Goal: Transaction & Acquisition: Purchase product/service

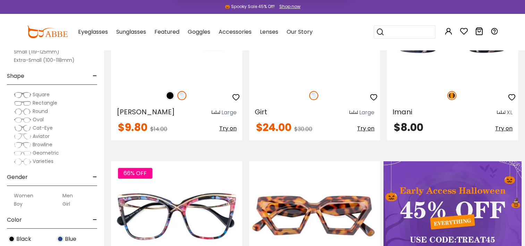
scroll to position [243, 0]
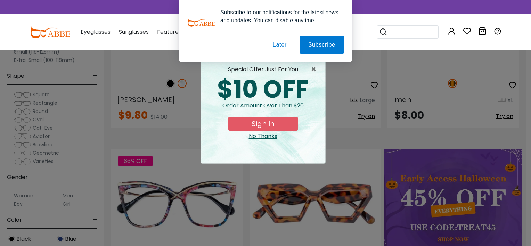
click at [281, 44] on button "Later" at bounding box center [279, 44] width 31 height 17
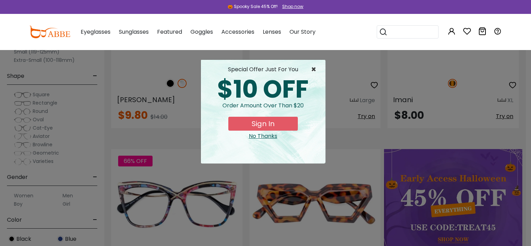
click at [311, 66] on span "×" at bounding box center [315, 69] width 9 height 8
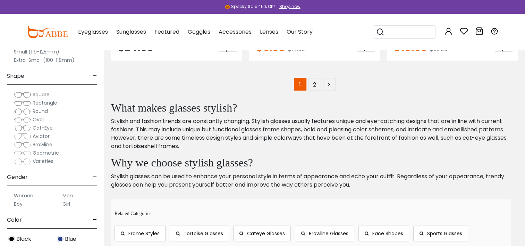
scroll to position [3854, 0]
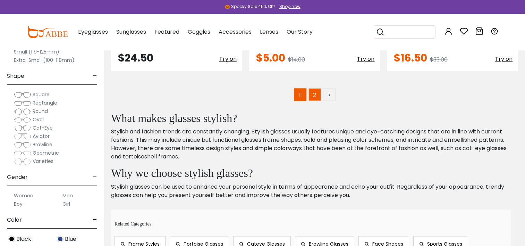
click at [315, 91] on link "2" at bounding box center [315, 94] width 12 height 12
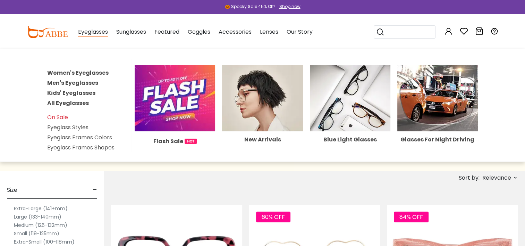
click at [74, 101] on link "All Eyeglasses" at bounding box center [68, 103] width 42 height 8
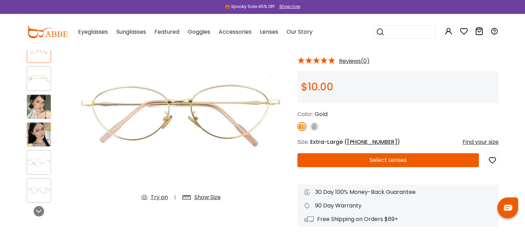
scroll to position [69, 0]
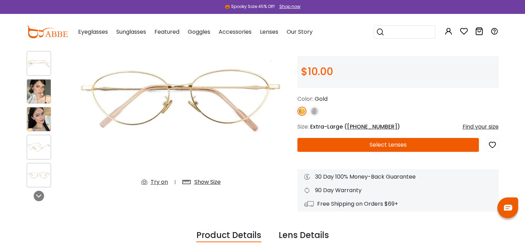
click at [206, 182] on div "Show Size" at bounding box center [207, 182] width 26 height 8
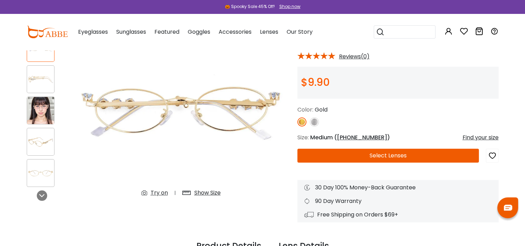
scroll to position [69, 0]
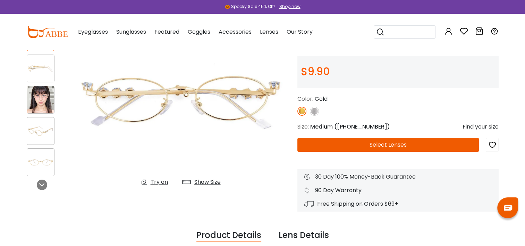
click at [199, 179] on div "Show Size" at bounding box center [207, 182] width 26 height 8
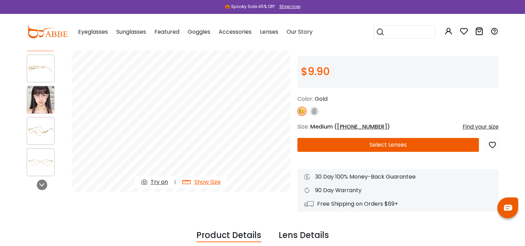
click at [44, 94] on img at bounding box center [40, 99] width 27 height 27
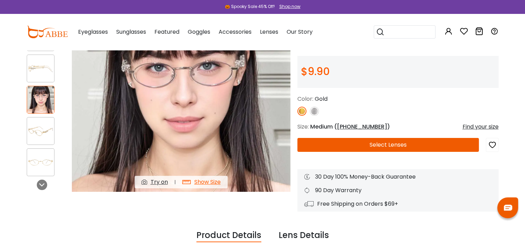
click at [36, 70] on img at bounding box center [40, 69] width 27 height 14
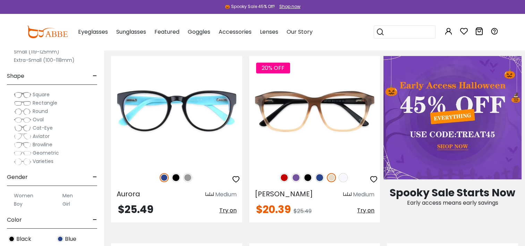
scroll to position [347, 0]
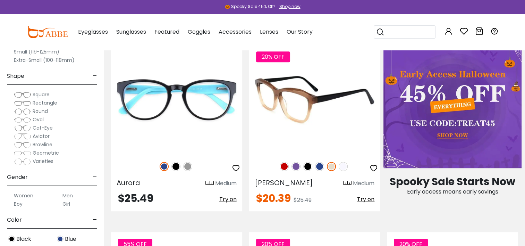
click at [346, 167] on img at bounding box center [343, 166] width 9 height 9
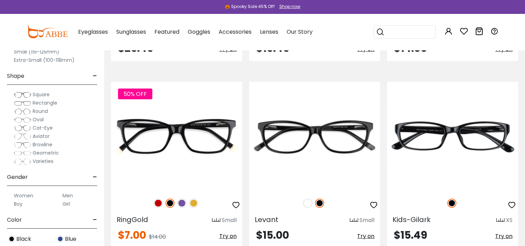
scroll to position [1632, 0]
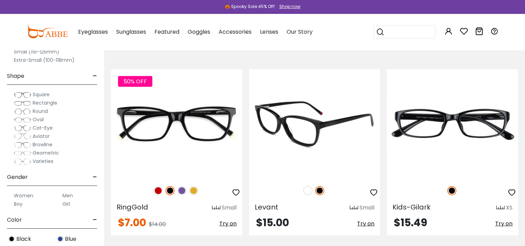
click at [309, 193] on img at bounding box center [307, 190] width 9 height 9
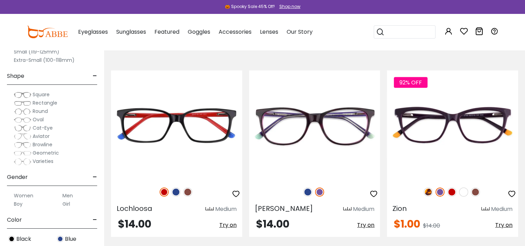
scroll to position [1840, 0]
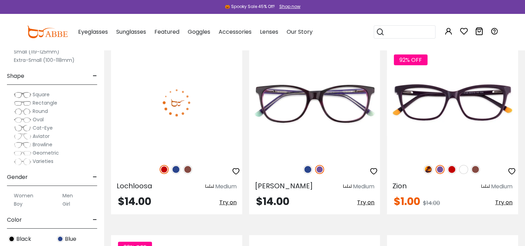
click at [188, 169] on img at bounding box center [187, 169] width 9 height 9
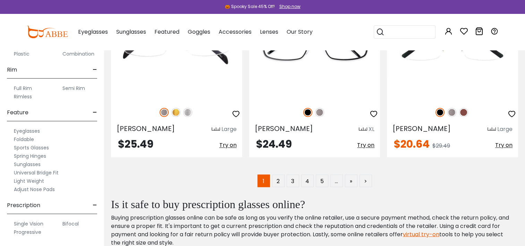
scroll to position [3819, 0]
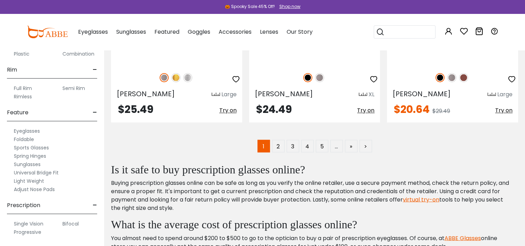
click at [35, 231] on label "Progressive" at bounding box center [27, 232] width 27 height 8
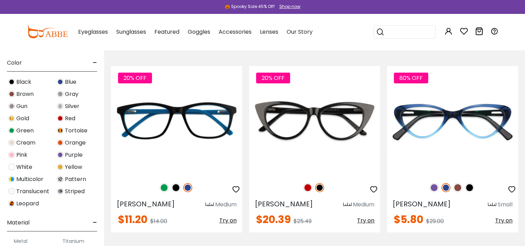
scroll to position [174, 0]
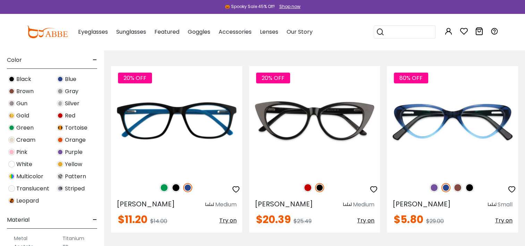
click at [9, 187] on img at bounding box center [11, 188] width 7 height 7
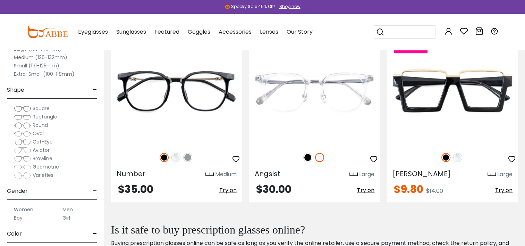
scroll to position [3160, 0]
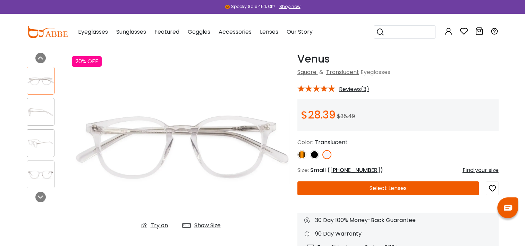
scroll to position [35, 0]
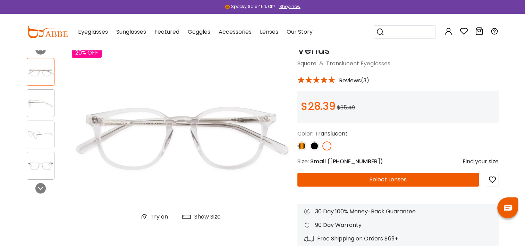
click at [207, 215] on div "Show Size" at bounding box center [207, 216] width 26 height 8
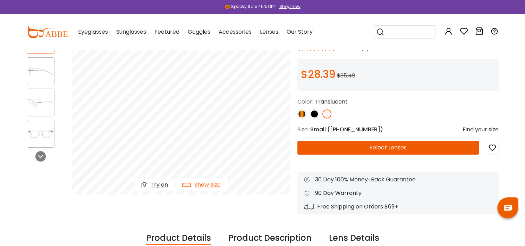
scroll to position [69, 0]
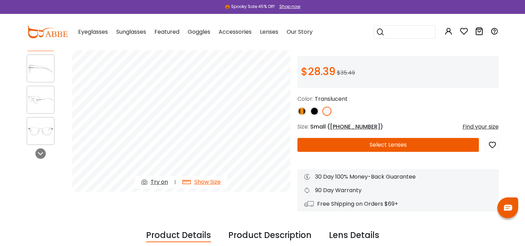
click at [160, 181] on div "Try on" at bounding box center [159, 182] width 17 height 8
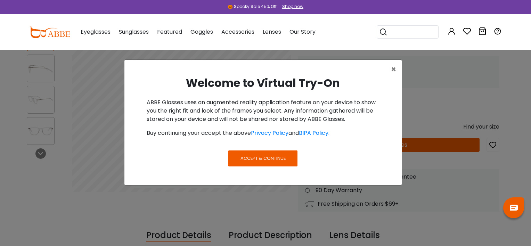
click at [264, 155] on span "Accept & Continue" at bounding box center [262, 158] width 45 height 7
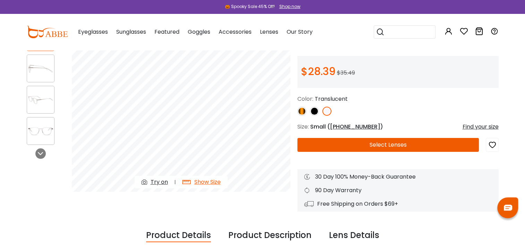
click at [160, 181] on div "Try on" at bounding box center [159, 182] width 17 height 8
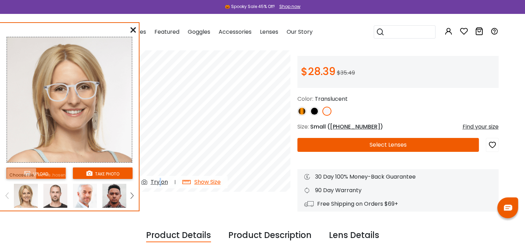
click at [54, 170] on input "file" at bounding box center [36, 172] width 60 height 11
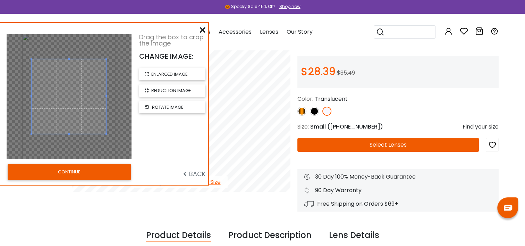
drag, startPoint x: 106, startPoint y: 133, endPoint x: 105, endPoint y: 157, distance: 24.0
click at [105, 157] on div at bounding box center [69, 96] width 125 height 125
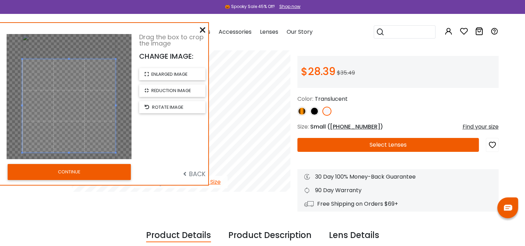
drag, startPoint x: 69, startPoint y: 133, endPoint x: 68, endPoint y: 156, distance: 22.6
click at [68, 156] on div at bounding box center [69, 96] width 125 height 125
drag, startPoint x: 69, startPoint y: 59, endPoint x: 71, endPoint y: 41, distance: 18.2
click at [71, 41] on div at bounding box center [69, 96] width 125 height 125
drag, startPoint x: 74, startPoint y: 76, endPoint x: 71, endPoint y: 68, distance: 8.1
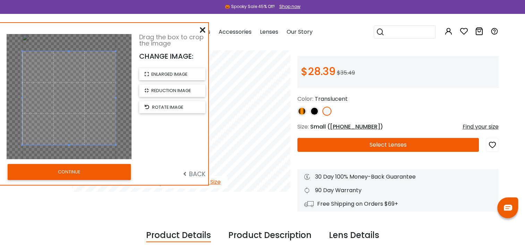
click at [71, 68] on span at bounding box center [68, 97] width 93 height 93
click at [150, 89] on button "reduction image" at bounding box center [172, 90] width 66 height 12
click at [151, 89] on button "reduction image" at bounding box center [172, 90] width 66 height 12
drag, startPoint x: 69, startPoint y: 51, endPoint x: 69, endPoint y: 44, distance: 6.2
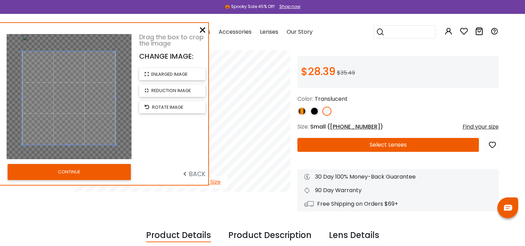
click at [69, 44] on div at bounding box center [69, 96] width 125 height 125
click at [100, 174] on button "CONTINUE" at bounding box center [69, 172] width 123 height 16
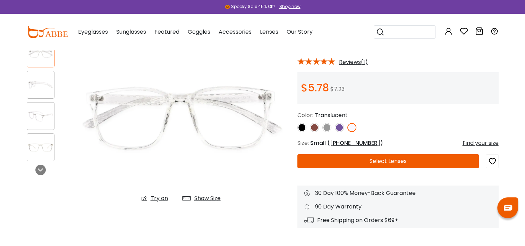
scroll to position [69, 0]
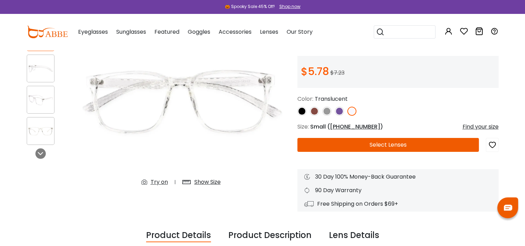
click at [214, 181] on div "Show Size" at bounding box center [207, 182] width 26 height 8
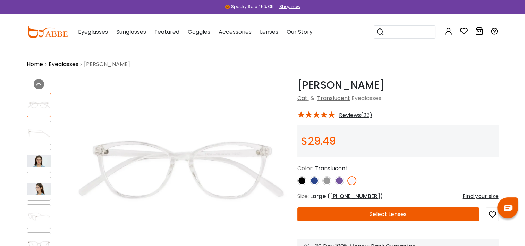
scroll to position [35, 0]
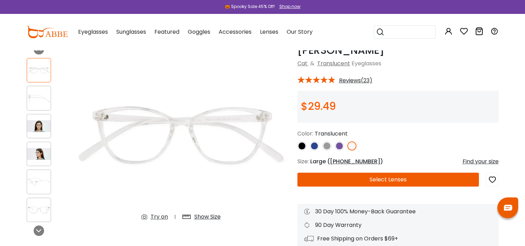
click at [211, 217] on div "Show Size" at bounding box center [207, 216] width 26 height 8
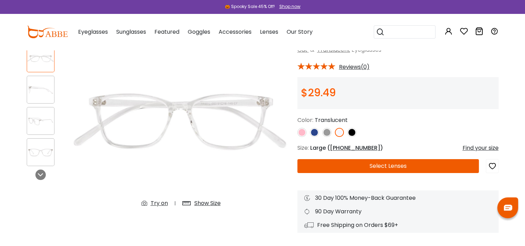
scroll to position [69, 0]
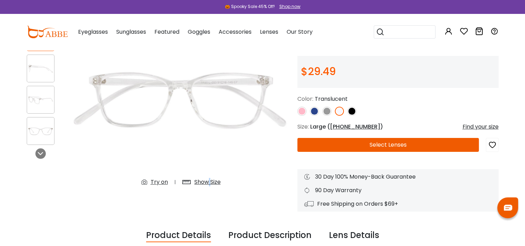
click at [210, 181] on div "Show Size" at bounding box center [207, 182] width 26 height 8
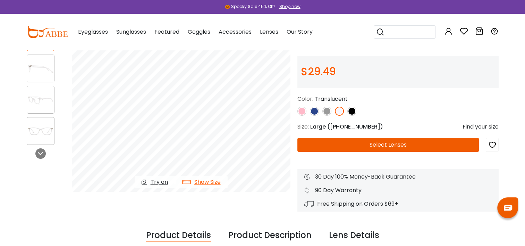
click at [157, 178] on div "Try on" at bounding box center [159, 182] width 17 height 8
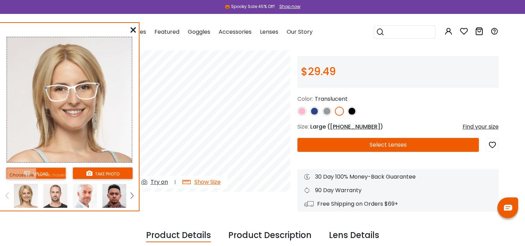
click at [128, 195] on link at bounding box center [132, 196] width 9 height 24
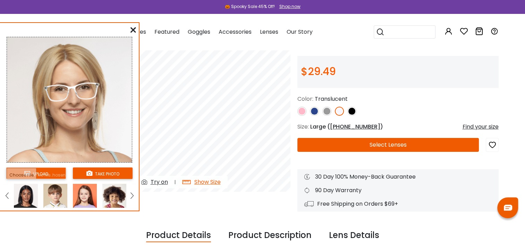
click at [129, 194] on link at bounding box center [132, 196] width 9 height 24
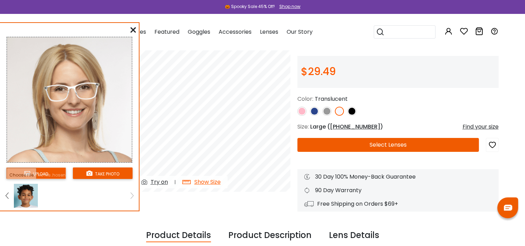
click at [164, 195] on div "Try on Show Size" at bounding box center [181, 108] width 226 height 198
click at [134, 32] on div at bounding box center [134, 30] width 6 height 9
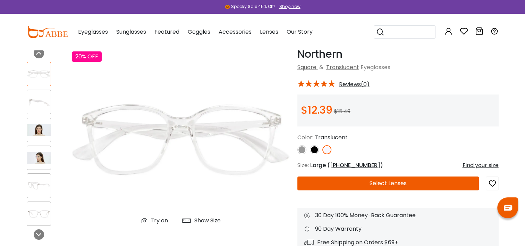
scroll to position [35, 0]
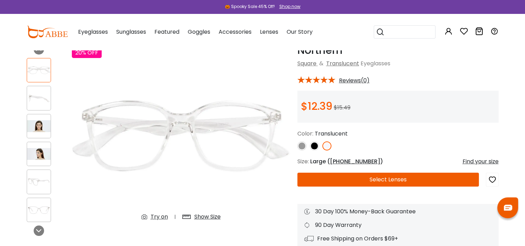
click at [208, 217] on div "Show Size" at bounding box center [207, 216] width 26 height 8
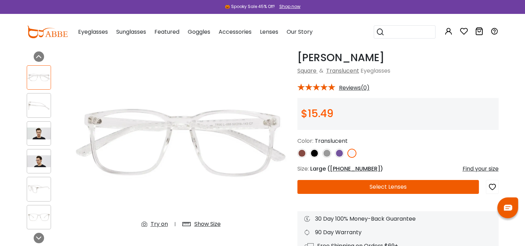
scroll to position [69, 0]
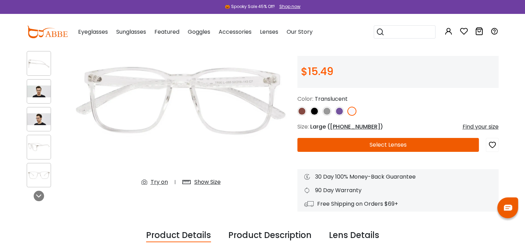
click at [208, 179] on div "Show Size" at bounding box center [207, 182] width 26 height 8
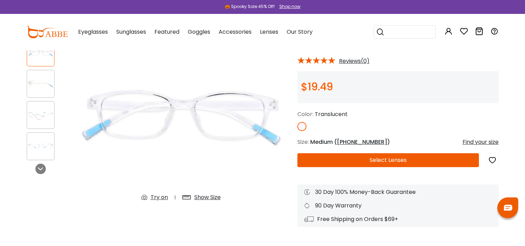
scroll to position [69, 0]
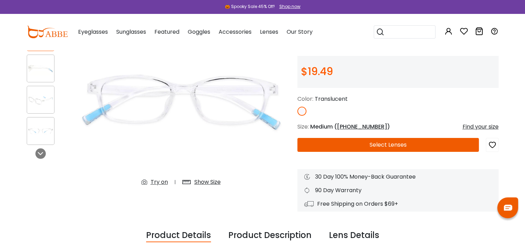
click at [212, 180] on div "Show Size" at bounding box center [207, 182] width 26 height 8
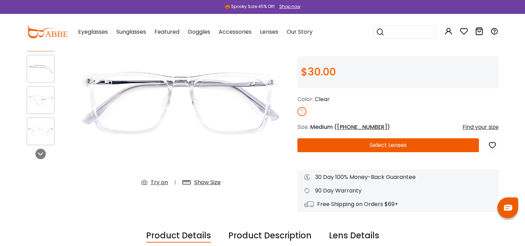
scroll to position [69, 0]
click at [212, 183] on div "Show Size" at bounding box center [207, 182] width 26 height 8
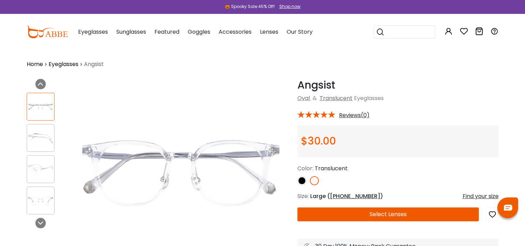
scroll to position [35, 0]
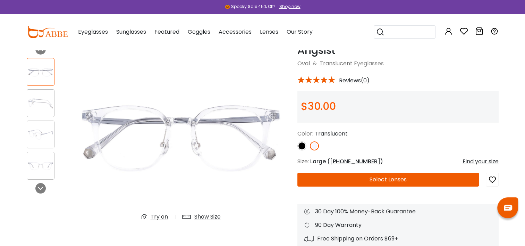
click at [202, 218] on div "Show Size" at bounding box center [207, 216] width 26 height 8
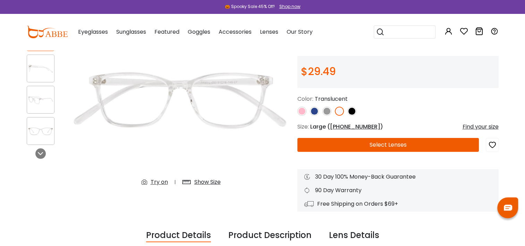
click at [162, 181] on div "Try on" at bounding box center [159, 182] width 17 height 8
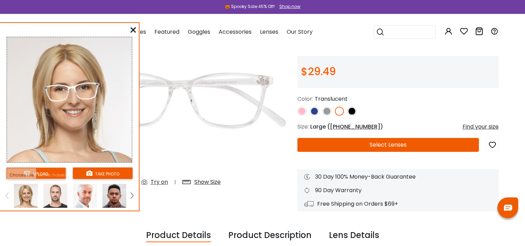
click at [133, 194] on img at bounding box center [132, 195] width 3 height 6
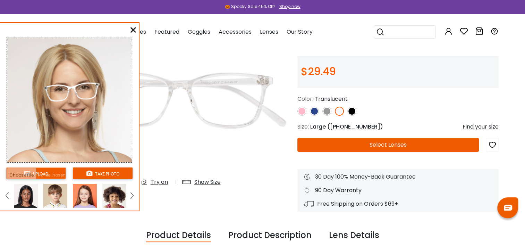
click at [133, 194] on img at bounding box center [132, 195] width 3 height 6
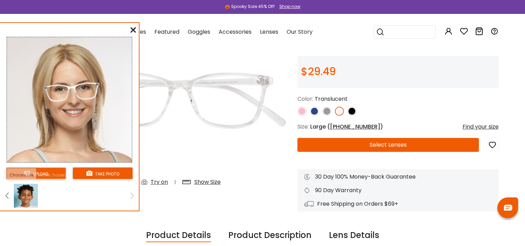
click at [59, 172] on input "file" at bounding box center [36, 172] width 60 height 11
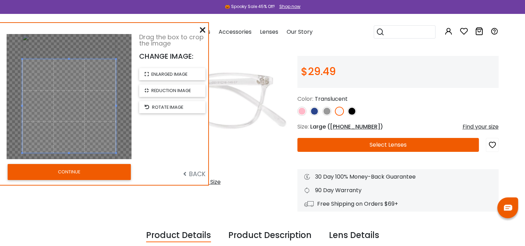
drag, startPoint x: 72, startPoint y: 133, endPoint x: 69, endPoint y: 162, distance: 28.6
click at [69, 162] on div "Drag the box to crop the image CHANGE IMAGE: enlarged image reduction image rot…" at bounding box center [104, 104] width 208 height 162
drag, startPoint x: 70, startPoint y: 59, endPoint x: 67, endPoint y: 37, distance: 22.1
click at [67, 37] on div at bounding box center [69, 96] width 125 height 125
drag, startPoint x: 74, startPoint y: 84, endPoint x: 74, endPoint y: 77, distance: 6.9
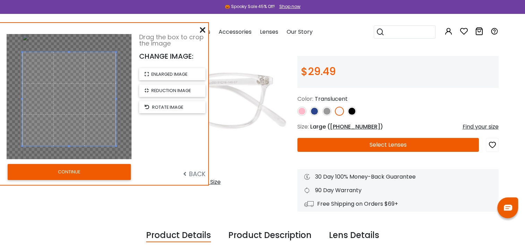
click at [74, 77] on span at bounding box center [69, 99] width 94 height 94
click at [121, 165] on button "CONTINUE" at bounding box center [69, 172] width 123 height 16
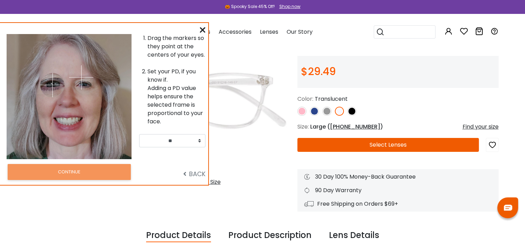
drag, startPoint x: 47, startPoint y: 77, endPoint x: 52, endPoint y: 85, distance: 9.9
click at [52, 85] on img at bounding box center [52, 85] width 24 height 24
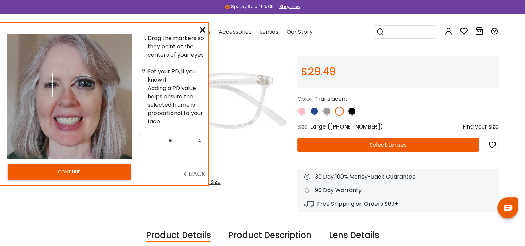
drag, startPoint x: 81, startPoint y: 76, endPoint x: 83, endPoint y: 85, distance: 9.3
click at [83, 85] on img at bounding box center [83, 85] width 24 height 24
click at [85, 82] on img at bounding box center [83, 85] width 24 height 24
click at [87, 92] on img at bounding box center [83, 85] width 24 height 24
click at [197, 142] on select "** ** ** ** ** ** ** ** ** ** ** ** ** ** ** ** ** ** ** ** ** ** ** ** ** ** *…" at bounding box center [172, 140] width 66 height 13
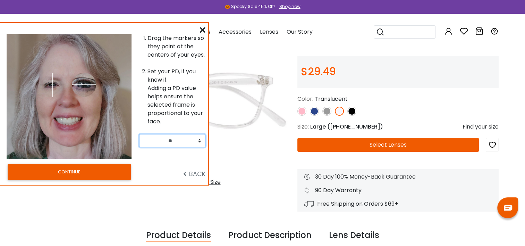
drag, startPoint x: 87, startPoint y: 91, endPoint x: 84, endPoint y: 84, distance: 7.5
click at [84, 84] on img at bounding box center [84, 85] width 24 height 24
click at [182, 140] on select "** ** ** ** ** ** ** ** ** ** ** ** ** ** ** ** ** ** ** ** ** ** ** ** ** ** *…" at bounding box center [172, 140] width 66 height 13
click at [175, 162] on div "BACK" at bounding box center [174, 172] width 70 height 20
click at [199, 143] on select "** ** ** ** ** ** ** ** ** ** ** ** ** ** ** ** ** ** ** ** ** ** ** ** ** ** *…" at bounding box center [172, 140] width 66 height 13
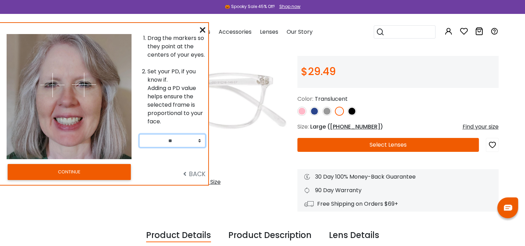
click at [199, 140] on select "** ** ** ** ** ** ** ** ** ** ** ** ** ** ** ** ** ** ** ** ** ** ** ** ** ** *…" at bounding box center [172, 140] width 66 height 13
click at [176, 138] on select "** ** ** ** ** ** ** ** ** ** ** ** ** ** ** ** ** ** ** ** ** ** ** ** ** ** *…" at bounding box center [172, 140] width 66 height 13
click at [162, 140] on select "** ** ** ** ** ** ** ** ** ** ** ** ** ** ** ** ** ** ** ** ** ** ** ** ** ** *…" at bounding box center [172, 140] width 66 height 13
click at [94, 169] on button "CONTINUE" at bounding box center [69, 172] width 123 height 16
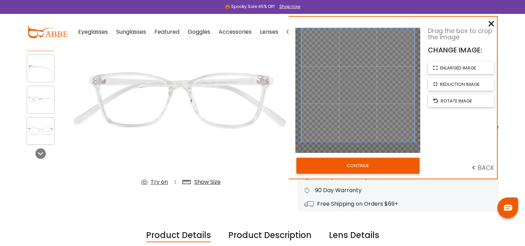
click at [359, 156] on div "Drag the box to crop the image CHANGE IMAGE: enlarged image reduction image rot…" at bounding box center [393, 98] width 208 height 162
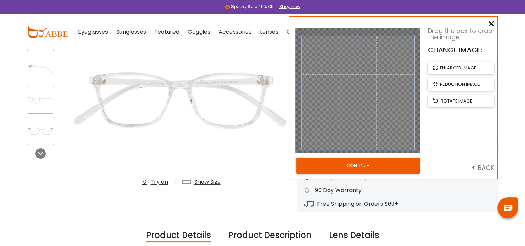
drag, startPoint x: 360, startPoint y: 122, endPoint x: 361, endPoint y: 130, distance: 8.0
click at [361, 130] on span at bounding box center [358, 93] width 114 height 114
click at [357, 161] on button "CONTINUE" at bounding box center [358, 166] width 123 height 16
